Goal: Information Seeking & Learning: Learn about a topic

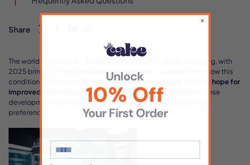
scroll to position [439, 0]
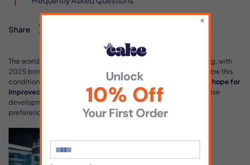
click at [204, 17] on button "×" at bounding box center [202, 20] width 5 height 9
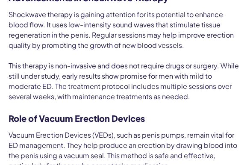
scroll to position [1850, 0]
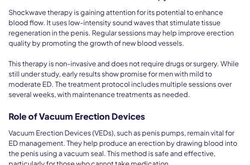
click at [222, 128] on span "Vacuum Erection Devices (VEDs), such as penis pumps, remain vital for ED manage…" at bounding box center [123, 148] width 228 height 40
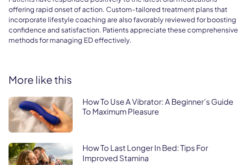
scroll to position [4524, 0]
click at [112, 96] on link "How To Use A Vibrator: A Beginner’s Guide To Maximum Pleasure" at bounding box center [157, 106] width 151 height 20
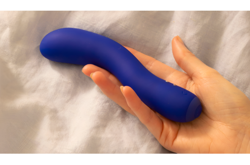
scroll to position [116, 0]
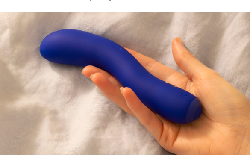
click at [217, 142] on img at bounding box center [125, 83] width 250 height 143
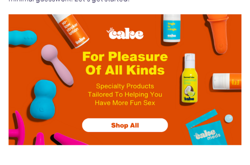
scroll to position [743, 0]
click at [119, 119] on img at bounding box center [125, 80] width 233 height 131
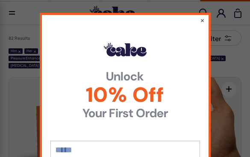
click at [204, 20] on button "×" at bounding box center [202, 20] width 5 height 9
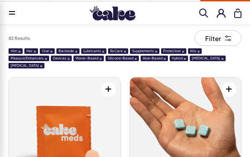
click at [17, 48] on button "Him" at bounding box center [16, 51] width 14 height 6
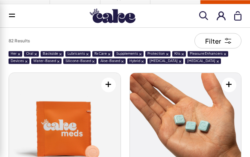
scroll to position [7, 0]
